Goal: Task Accomplishment & Management: Use online tool/utility

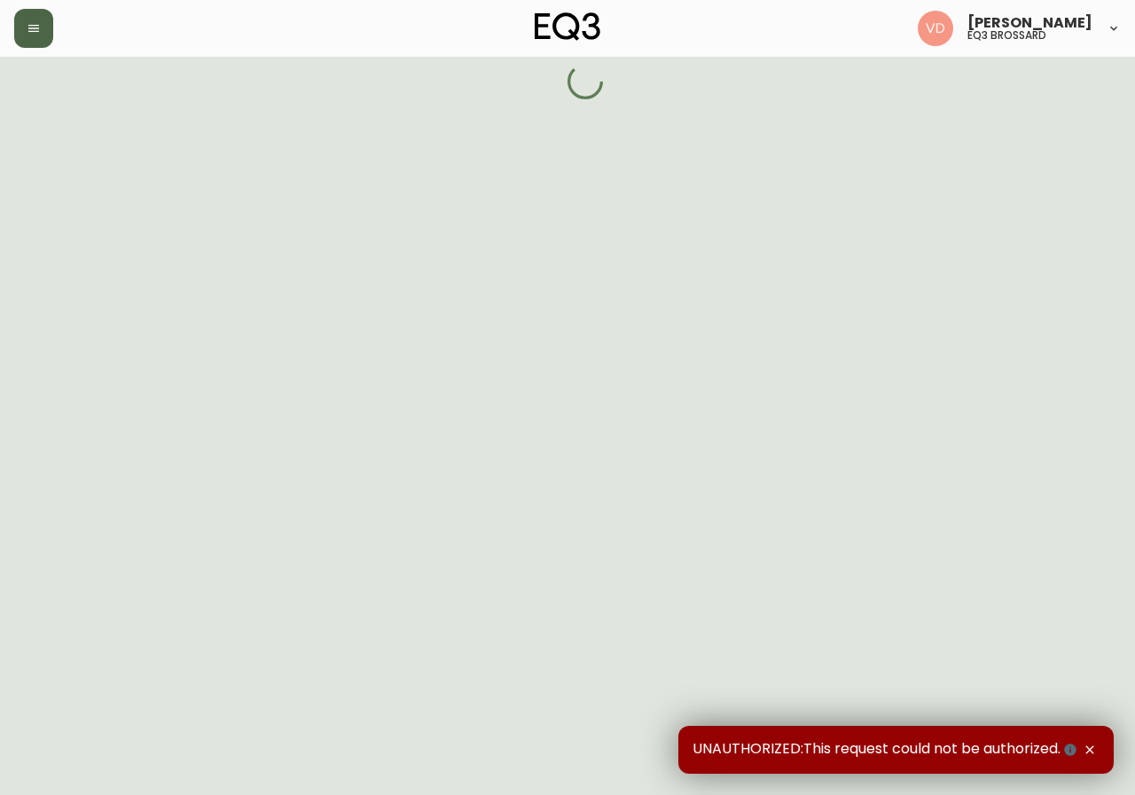
click at [31, 27] on icon "button" at bounding box center [34, 28] width 14 height 14
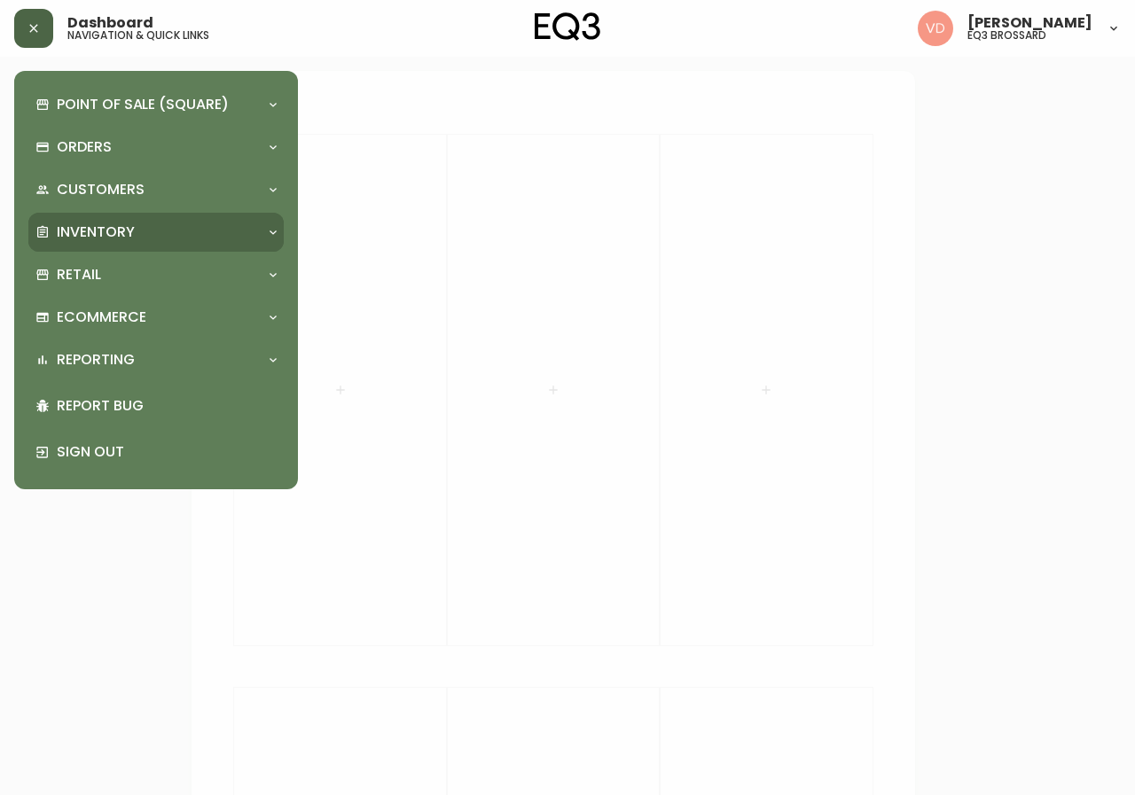
click at [135, 232] on div "Inventory" at bounding box center [146, 233] width 223 height 20
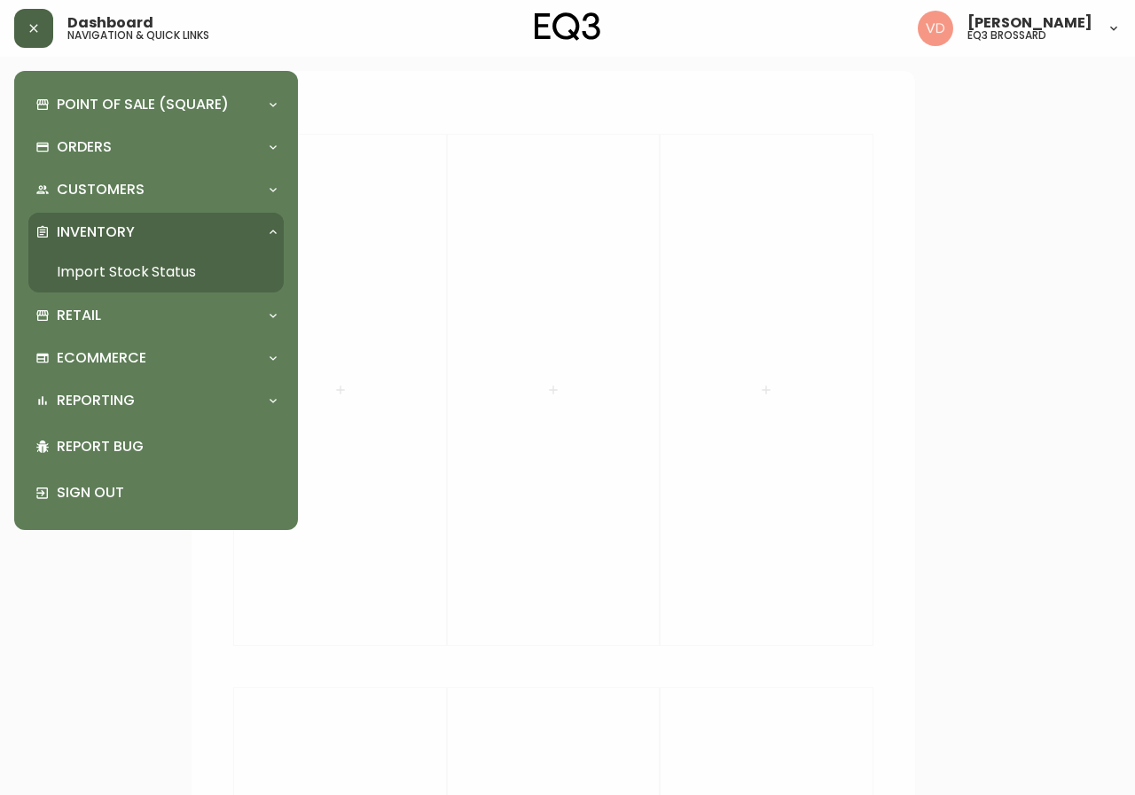
click at [132, 273] on link "Import Stock Status" at bounding box center [155, 272] width 255 height 41
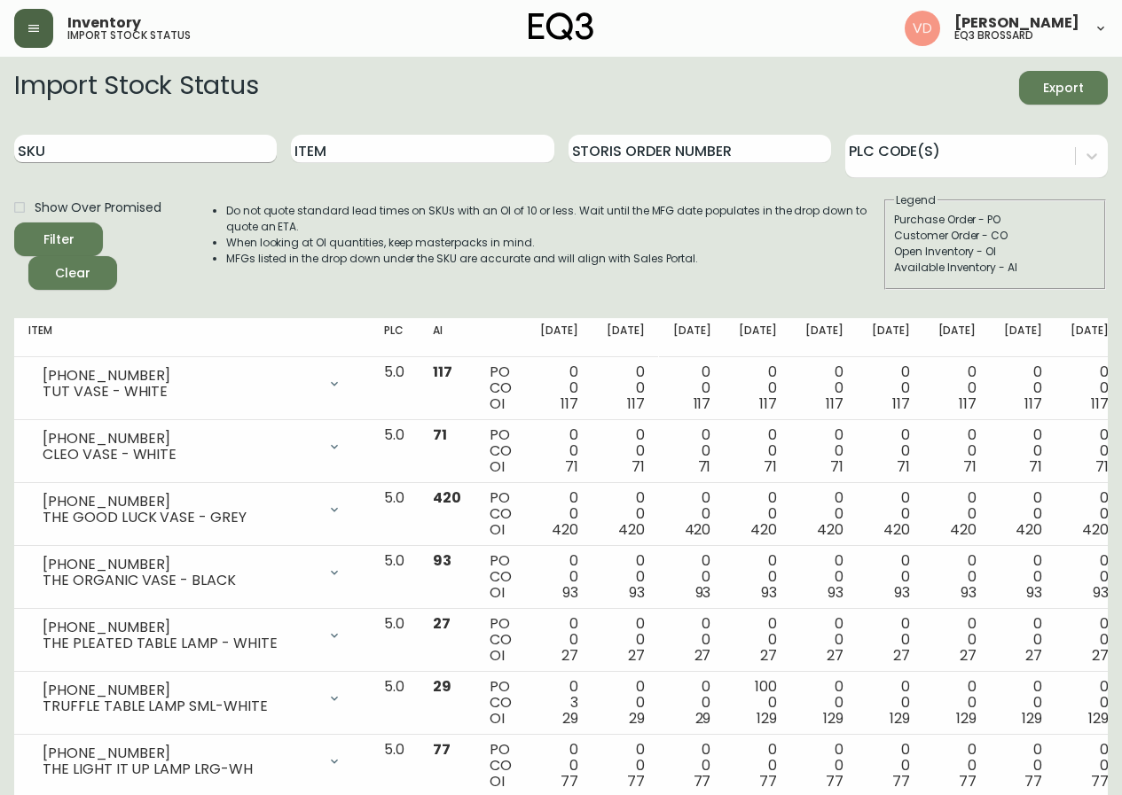
click at [188, 151] on input "SKU" at bounding box center [145, 149] width 262 height 28
paste input "[PHONE_NUMBER]"
click at [14, 223] on button "Filter" at bounding box center [58, 240] width 89 height 34
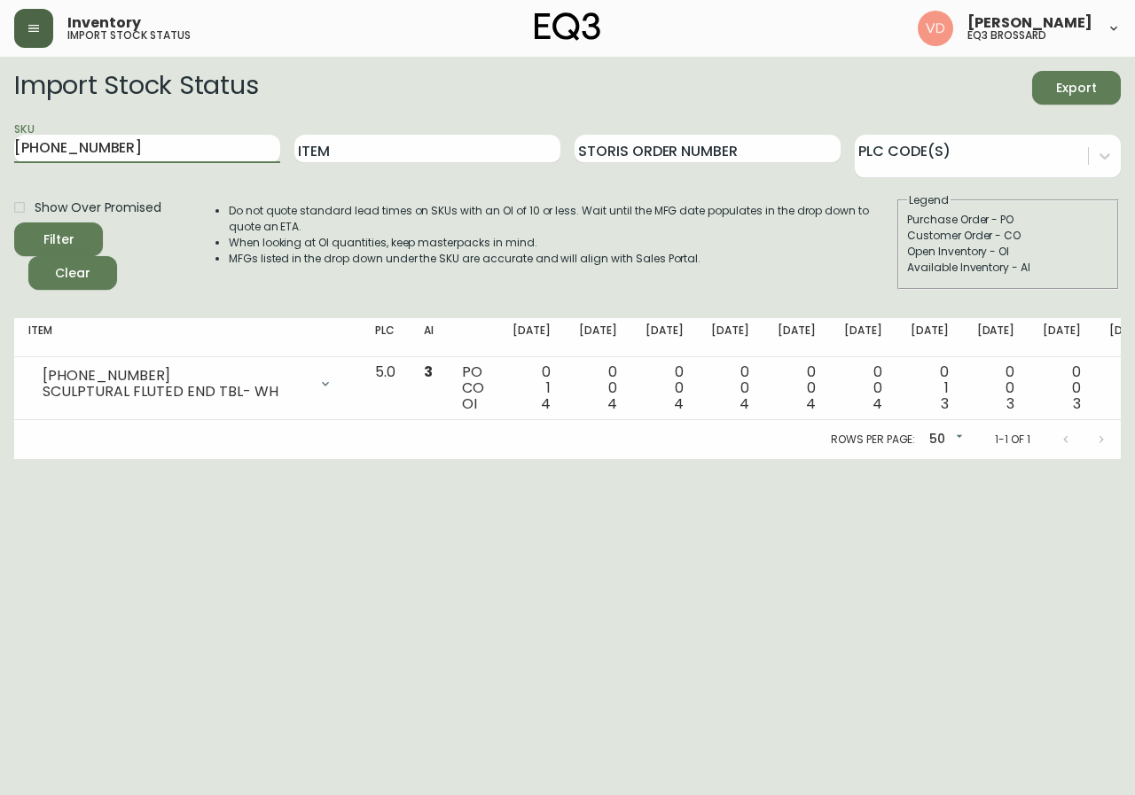
drag, startPoint x: 109, startPoint y: 142, endPoint x: 0, endPoint y: 187, distance: 118.1
click at [0, 187] on main "Import Stock Status Export SKU [PHONE_NUMBER] Item Storis Order Number PLC Code…" at bounding box center [567, 258] width 1135 height 403
paste input "[PHONE_NUMBER]"
click at [14, 223] on button "Filter" at bounding box center [58, 240] width 89 height 34
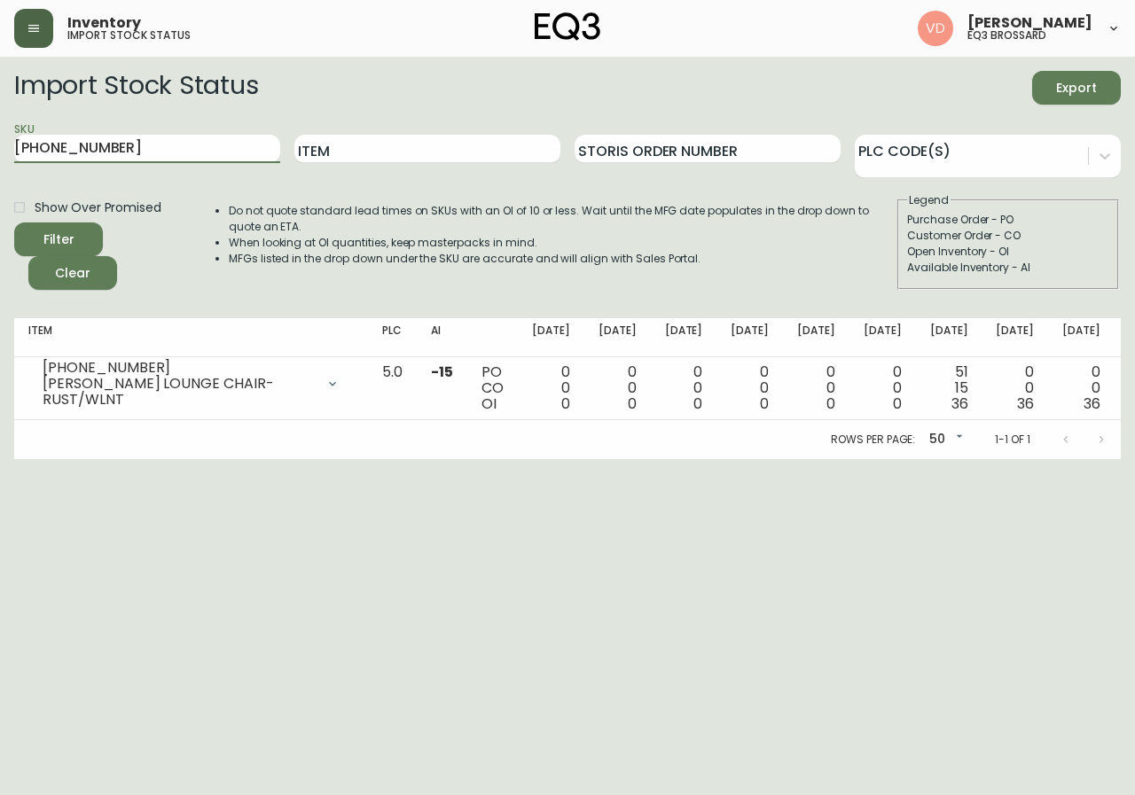
drag, startPoint x: 184, startPoint y: 144, endPoint x: 0, endPoint y: 187, distance: 188.6
click at [0, 187] on main "Import Stock Status Export SKU [PHONE_NUMBER] Item Storis Order Number PLC Code…" at bounding box center [567, 258] width 1135 height 403
paste input "7050-347-16-A"
click at [14, 223] on button "Filter" at bounding box center [58, 240] width 89 height 34
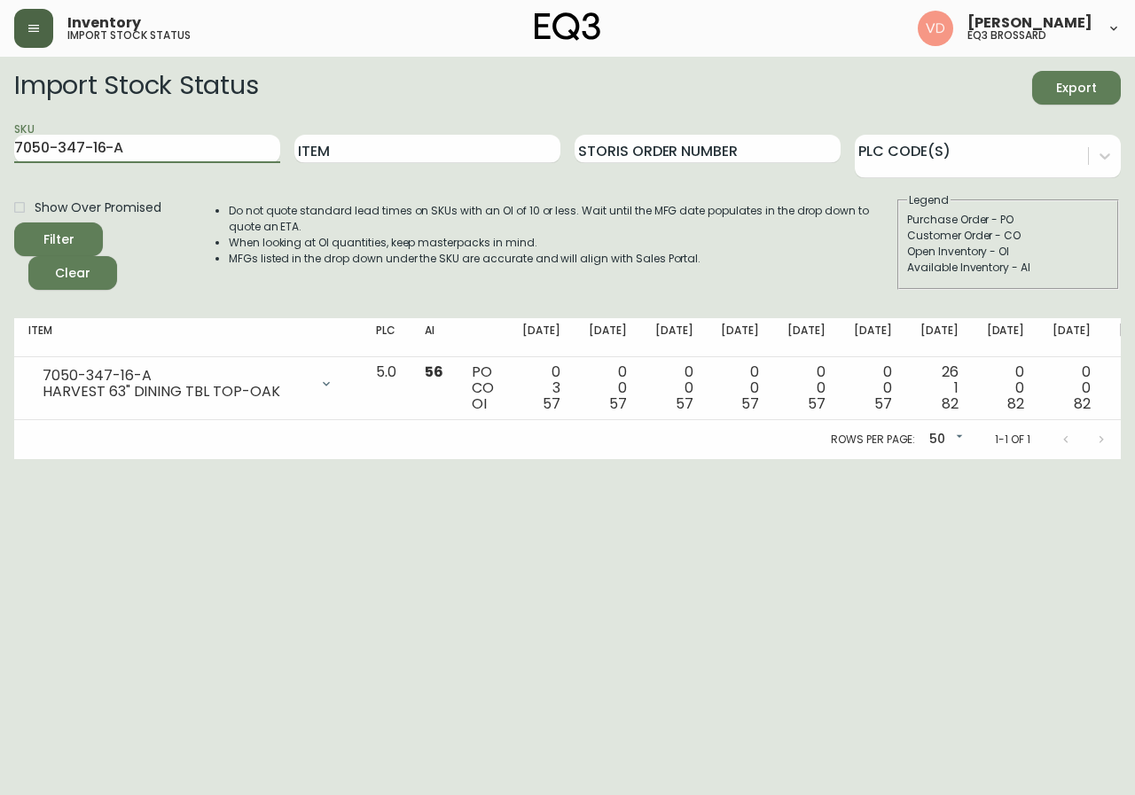
drag, startPoint x: 144, startPoint y: 150, endPoint x: 0, endPoint y: 180, distance: 146.8
click at [0, 180] on main "Import Stock Status Export SKU 7050-347-16-A Item Storis Order Number PLC Code(…" at bounding box center [567, 258] width 1135 height 403
paste input "B"
type input "7050-347-16-B"
click at [14, 223] on button "Filter" at bounding box center [58, 240] width 89 height 34
